Goal: Check status: Check status

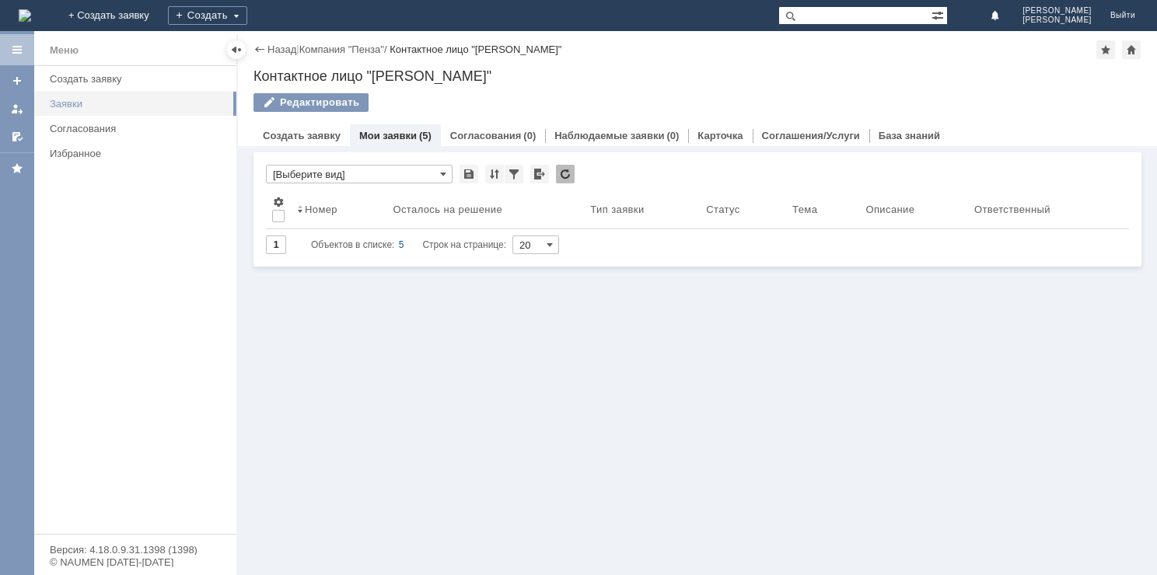
click at [84, 103] on div "Заявки" at bounding box center [138, 104] width 177 height 12
click at [90, 106] on div "Заявки" at bounding box center [138, 104] width 177 height 12
click at [63, 103] on div "Заявки" at bounding box center [138, 104] width 177 height 12
click at [371, 131] on link "Мои заявки" at bounding box center [388, 136] width 58 height 12
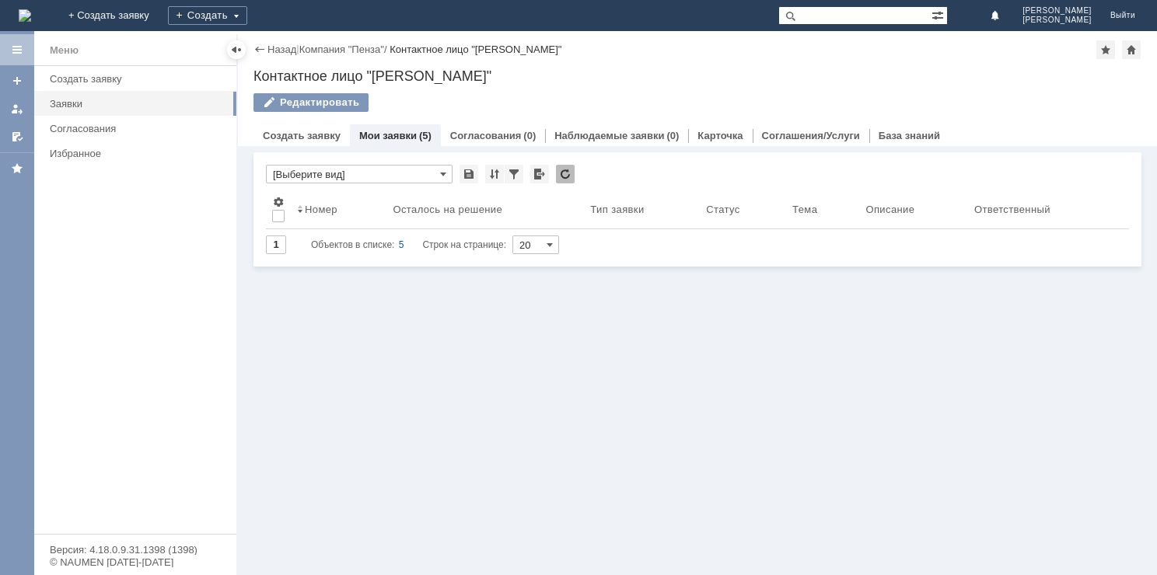
click at [373, 137] on link "Мои заявки" at bounding box center [388, 136] width 58 height 12
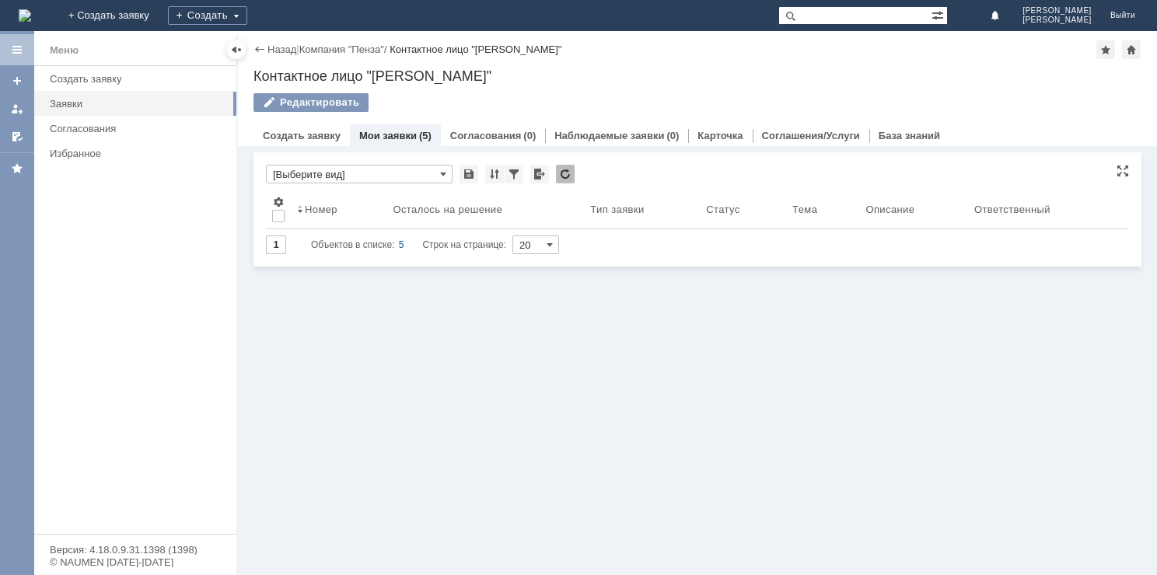
click at [368, 239] on span "Объектов в списке:" at bounding box center [352, 244] width 83 height 11
click at [368, 250] on span "Объектов в списке:" at bounding box center [352, 244] width 83 height 11
click at [292, 286] on div "Связанные объекты * [Выберите вид] Результаты поиска: Изменить Сбросить Сортиро…" at bounding box center [697, 360] width 919 height 429
click at [403, 141] on div "Мои заявки (5)" at bounding box center [395, 135] width 91 height 23
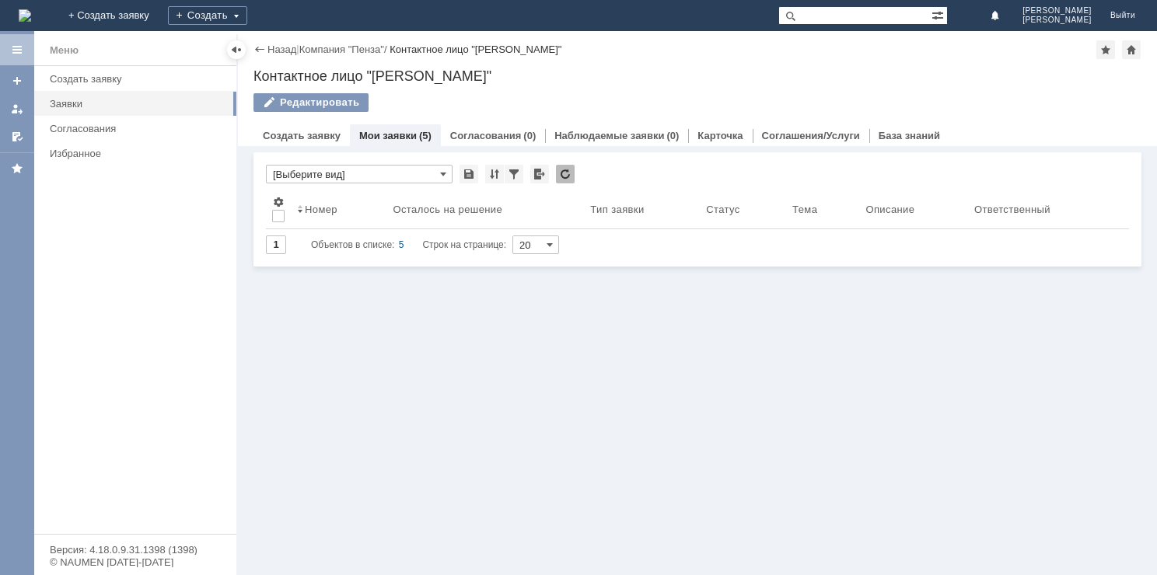
click at [381, 141] on div "Мои заявки (5)" at bounding box center [395, 135] width 91 height 23
